Goal: Information Seeking & Learning: Find specific fact

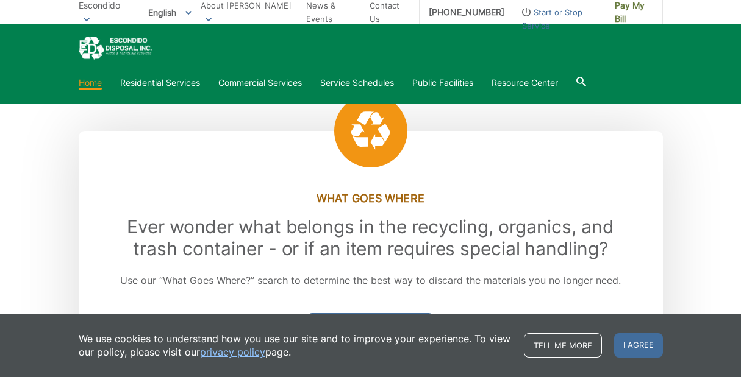
scroll to position [1390, 0]
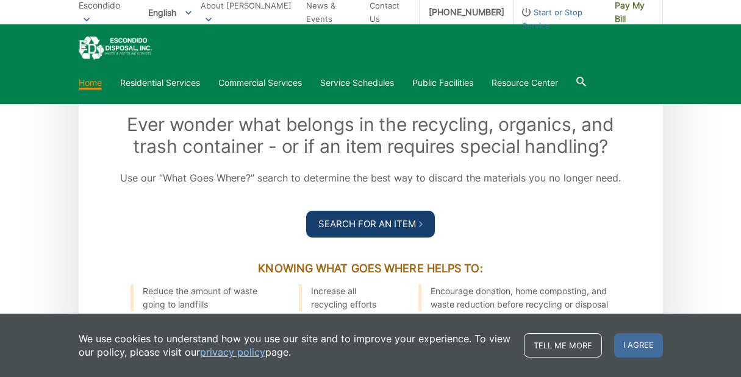
click at [422, 227] on icon at bounding box center [421, 224] width 4 height 6
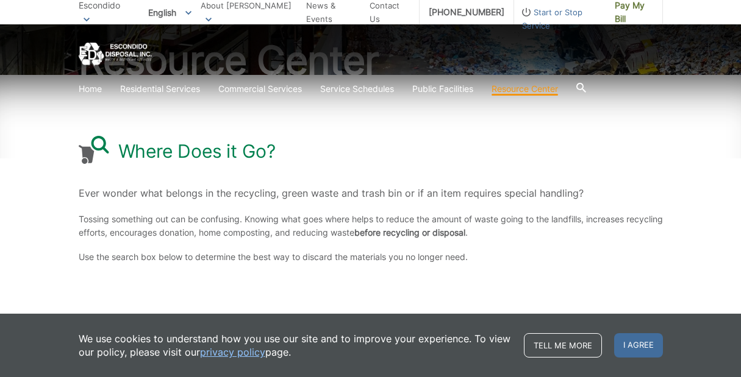
scroll to position [270, 0]
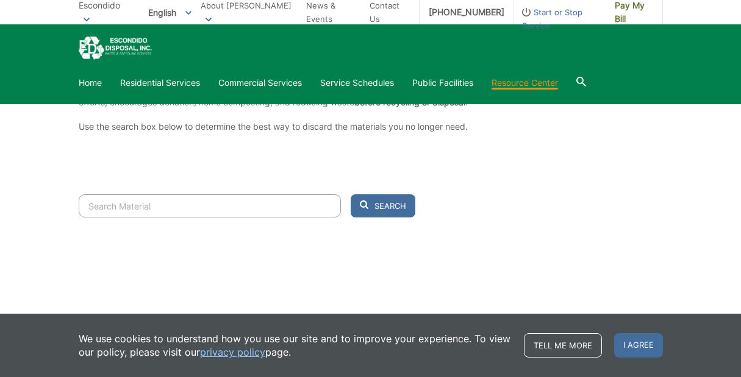
click at [146, 208] on input "Search" at bounding box center [210, 205] width 262 height 23
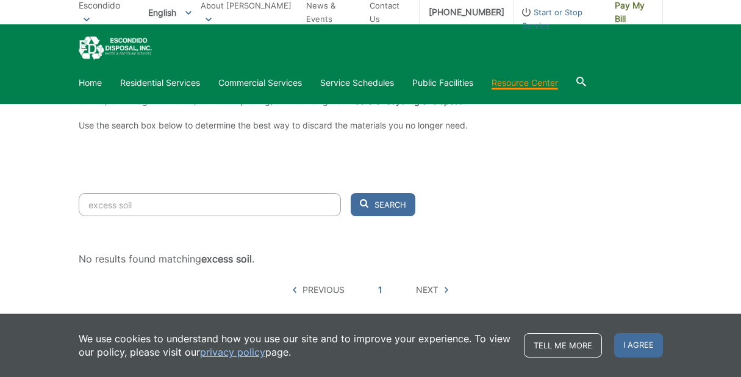
click at [382, 205] on button "Search" at bounding box center [382, 204] width 65 height 23
click at [388, 210] on span "Search" at bounding box center [390, 204] width 32 height 11
click at [130, 203] on input "excess soil" at bounding box center [210, 204] width 262 height 23
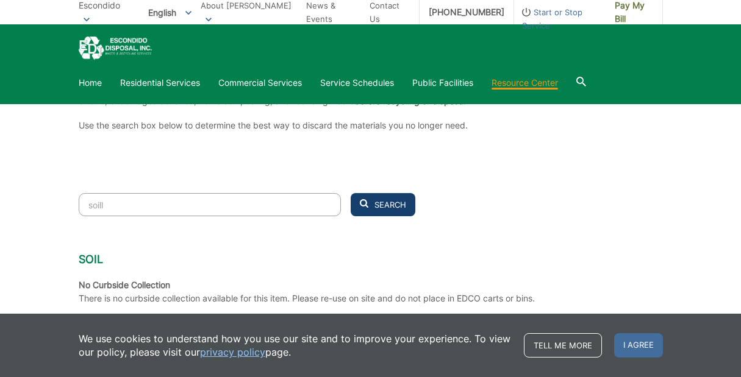
type input "soill"
click at [379, 204] on span "Search" at bounding box center [390, 204] width 32 height 11
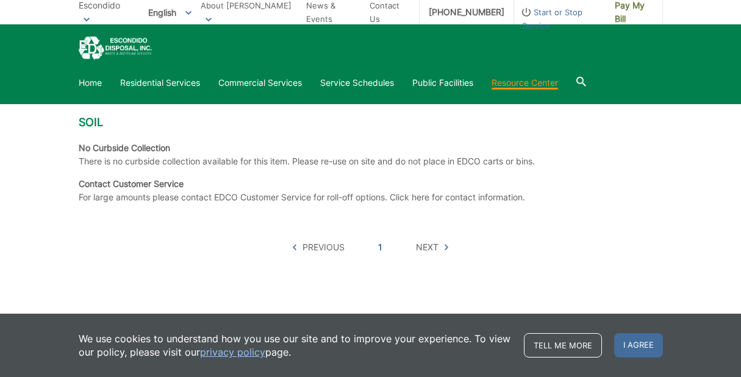
scroll to position [397, 0]
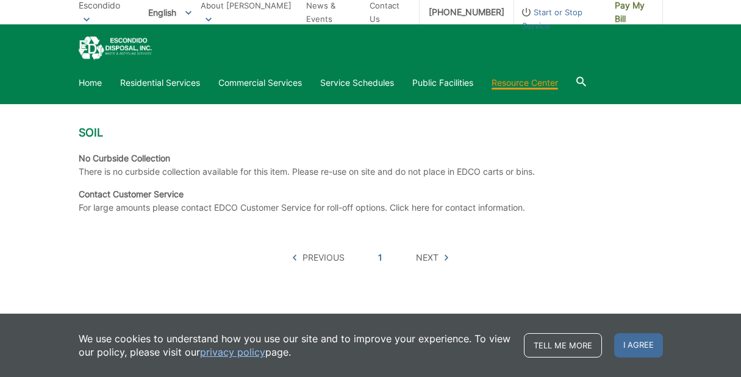
click at [400, 213] on p "For large amounts please contact EDCO Customer Service for roll-off options. Cl…" at bounding box center [302, 207] width 446 height 13
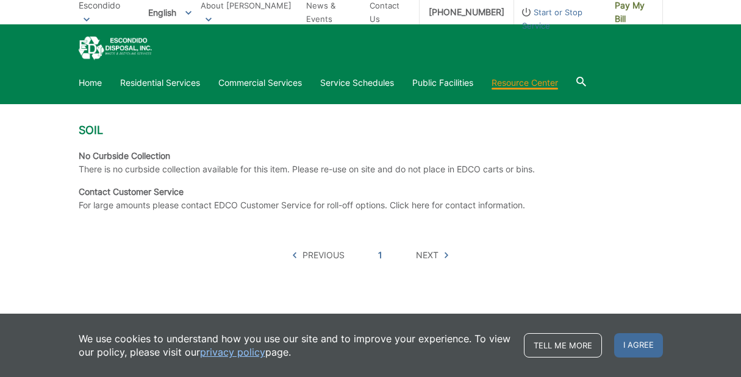
scroll to position [408, 0]
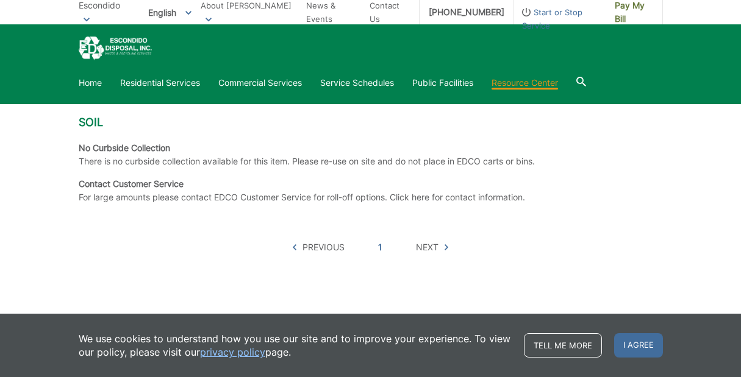
click at [436, 197] on p "For large amounts please contact EDCO Customer Service for roll-off options. Cl…" at bounding box center [302, 197] width 446 height 13
click at [433, 247] on span "Next" at bounding box center [427, 247] width 23 height 13
click at [426, 247] on span "Next" at bounding box center [427, 247] width 23 height 13
click at [443, 244] on span "Next" at bounding box center [432, 247] width 32 height 13
click at [143, 196] on p "For large amounts please contact EDCO Customer Service for roll-off options. Cl…" at bounding box center [302, 197] width 446 height 13
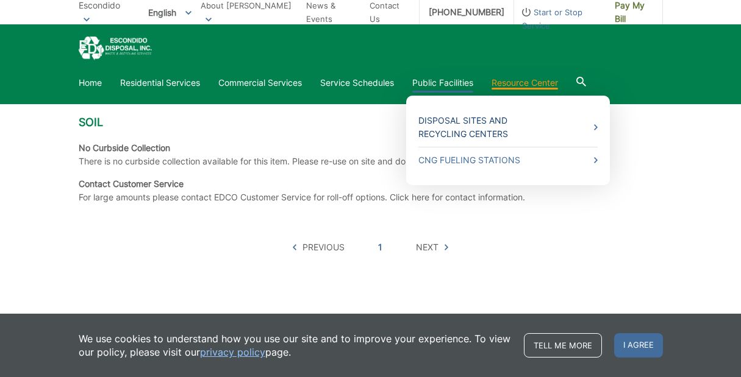
click at [463, 126] on link "Disposal Sites and Recycling Centers" at bounding box center [507, 127] width 179 height 27
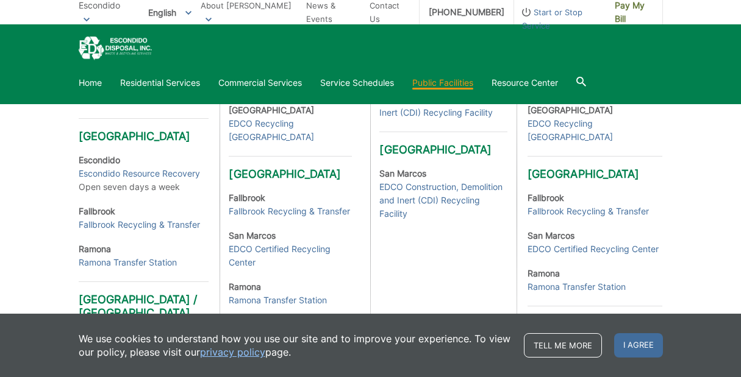
scroll to position [435, 0]
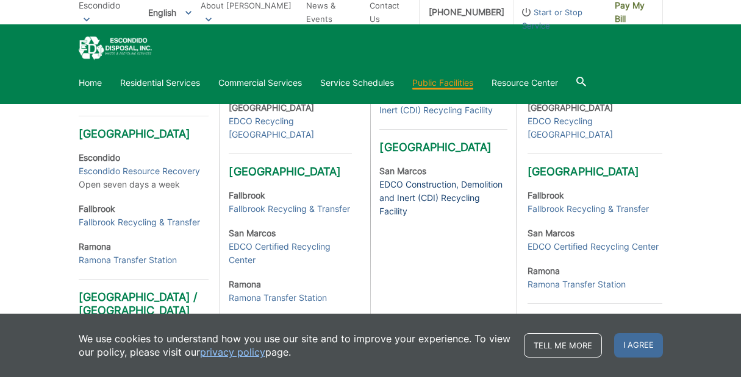
click at [448, 199] on link "EDCO Construction, Demolition and Inert (CDI) Recycling Facility" at bounding box center [442, 198] width 127 height 40
